Goal: Information Seeking & Learning: Learn about a topic

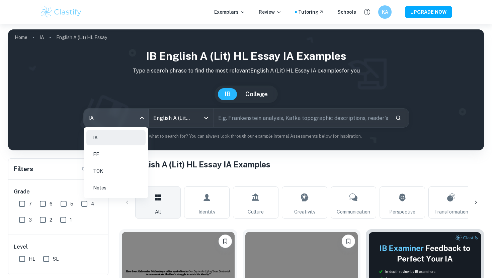
click at [131, 118] on body "We value your privacy We use cookies to enhance your browsing experience, serve…" at bounding box center [246, 163] width 492 height 278
click at [236, 117] on div at bounding box center [246, 139] width 492 height 278
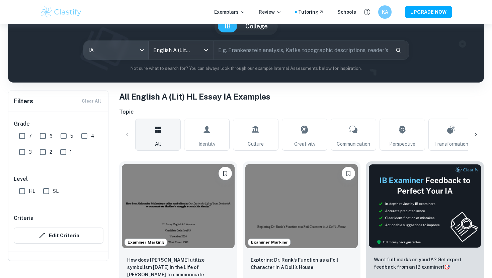
scroll to position [69, 0]
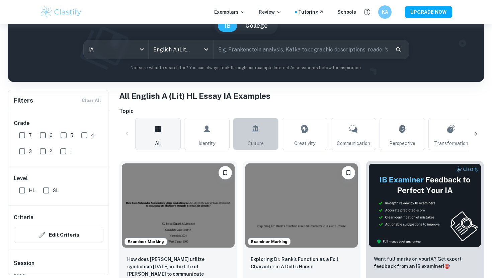
click at [254, 138] on link "Culture" at bounding box center [255, 134] width 45 height 32
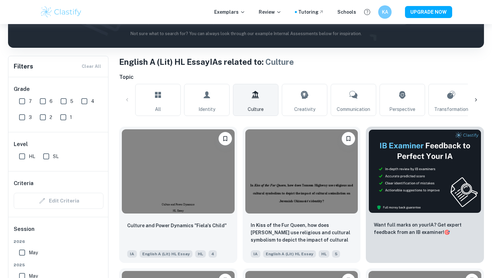
scroll to position [60, 0]
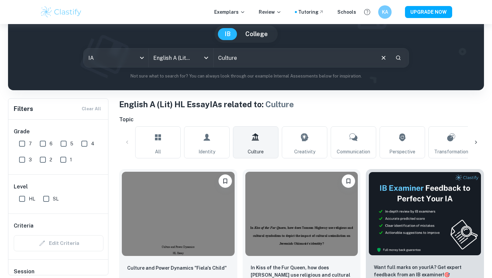
click at [242, 61] on input "text" at bounding box center [293, 57] width 161 height 19
type input "C"
type input "moana"
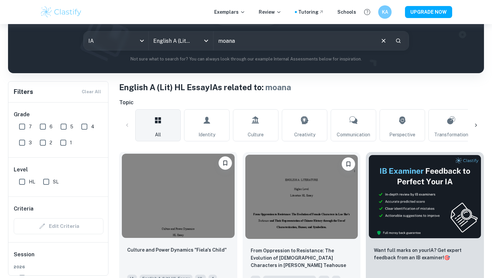
scroll to position [146, 0]
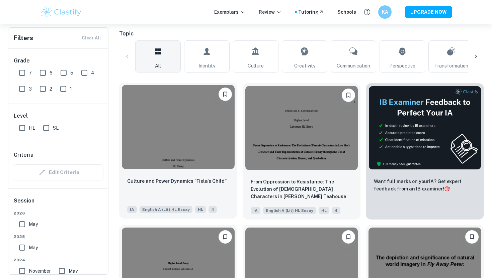
click at [172, 149] on img at bounding box center [178, 127] width 113 height 84
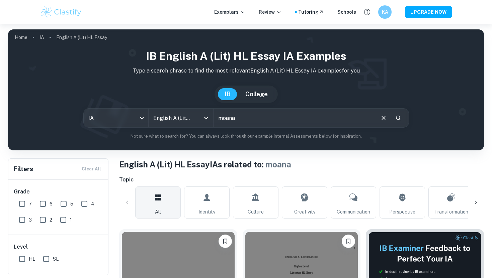
click at [246, 119] on input "moana" at bounding box center [293, 118] width 161 height 19
type input "m"
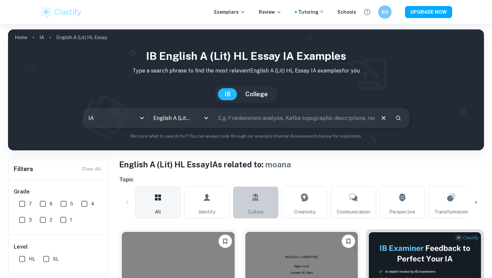
click at [254, 205] on icon at bounding box center [255, 198] width 8 height 16
type input "Culture"
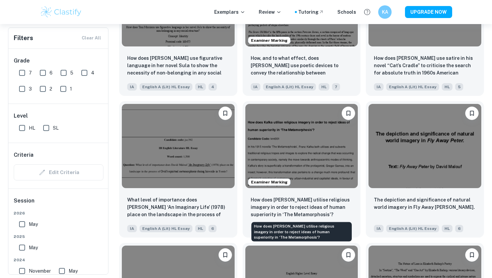
scroll to position [697, 0]
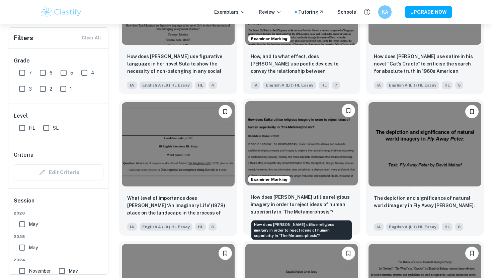
click at [288, 202] on p "How does [PERSON_NAME] utilise religious imagery in order to reject ideas of hu…" at bounding box center [301, 205] width 102 height 22
